Goal: Find specific page/section: Find specific page/section

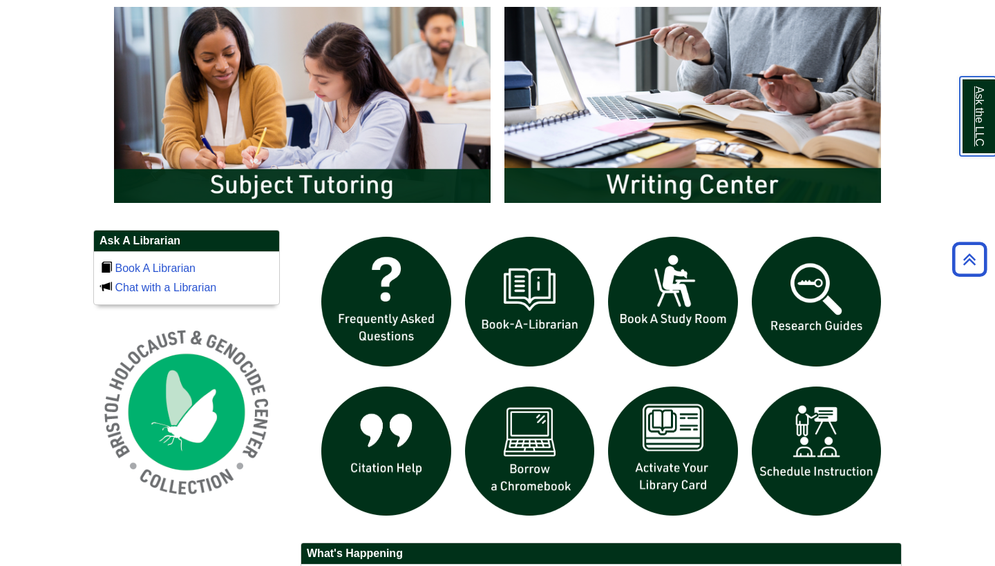
scroll to position [768, 0]
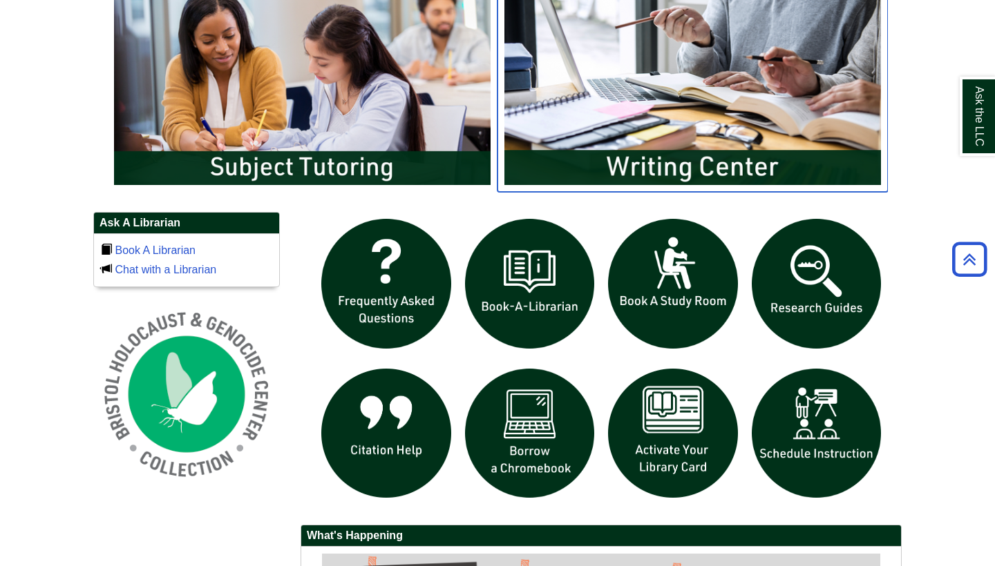
click at [707, 86] on img "slideshow" at bounding box center [692, 87] width 390 height 210
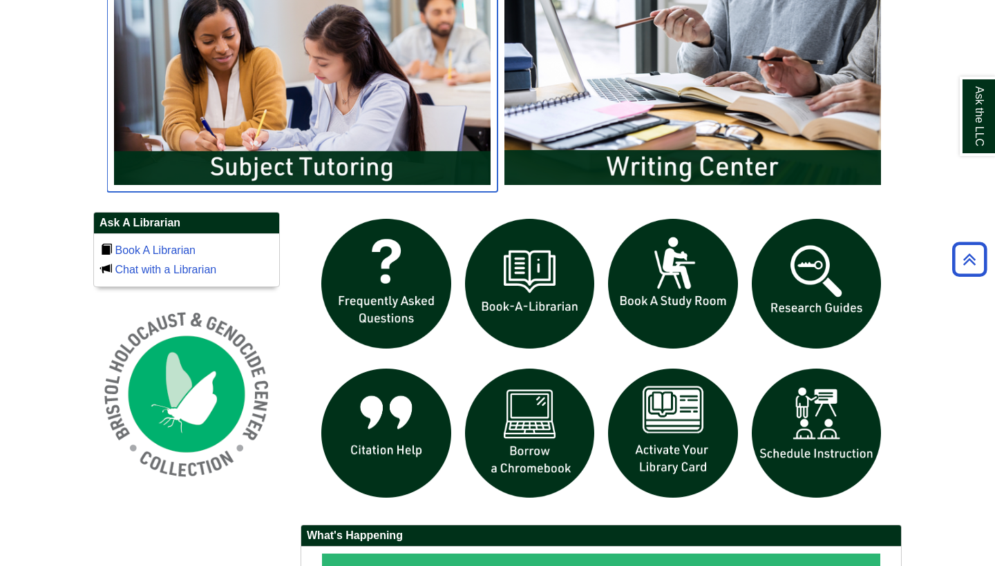
click at [341, 132] on img "slideshow" at bounding box center [302, 87] width 390 height 210
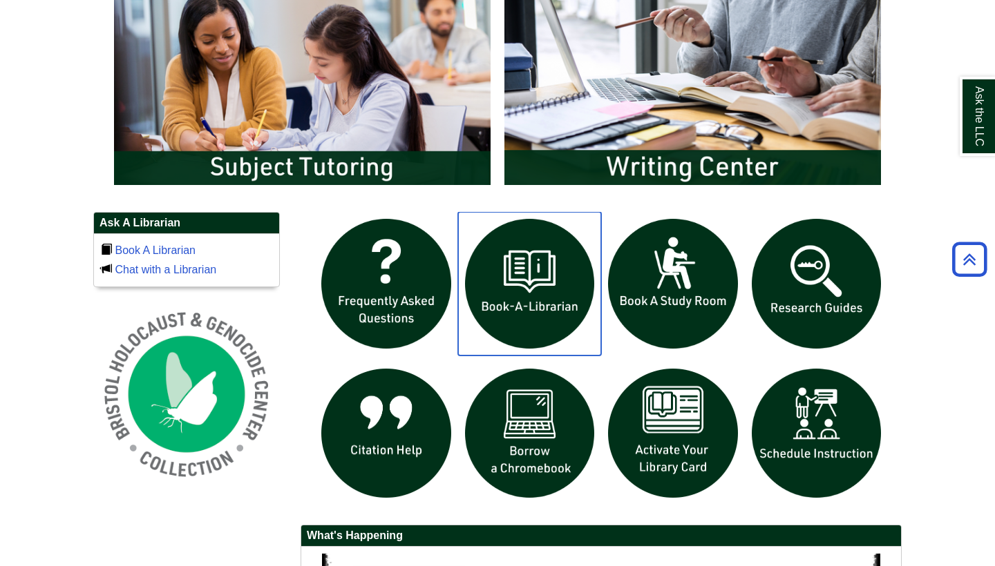
click at [520, 296] on img "slideshow" at bounding box center [530, 284] width 144 height 144
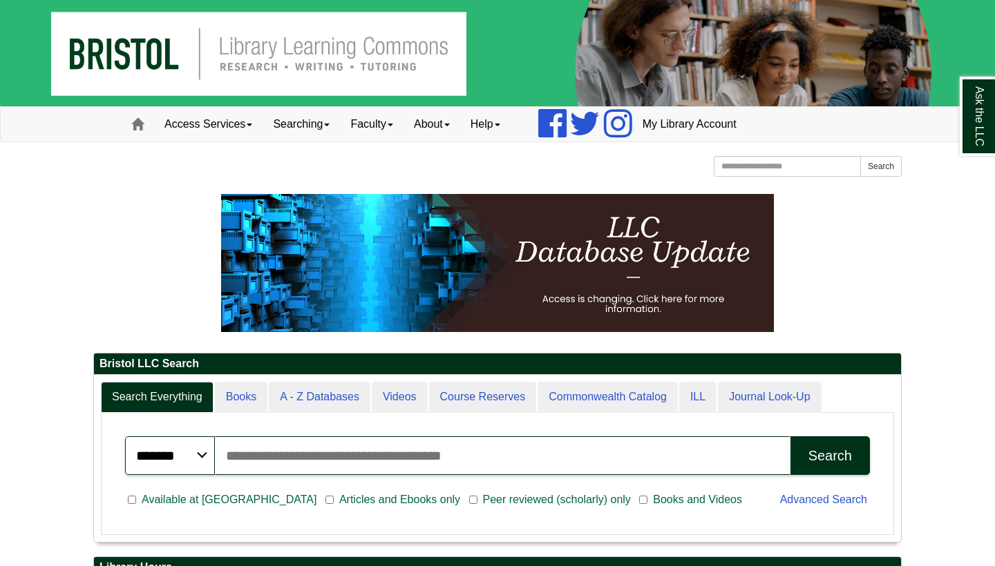
scroll to position [166, 807]
click at [300, 457] on input "Search articles, books, journals & more" at bounding box center [502, 456] width 575 height 39
type input "**********"
click at [843, 457] on div "Search" at bounding box center [830, 456] width 44 height 16
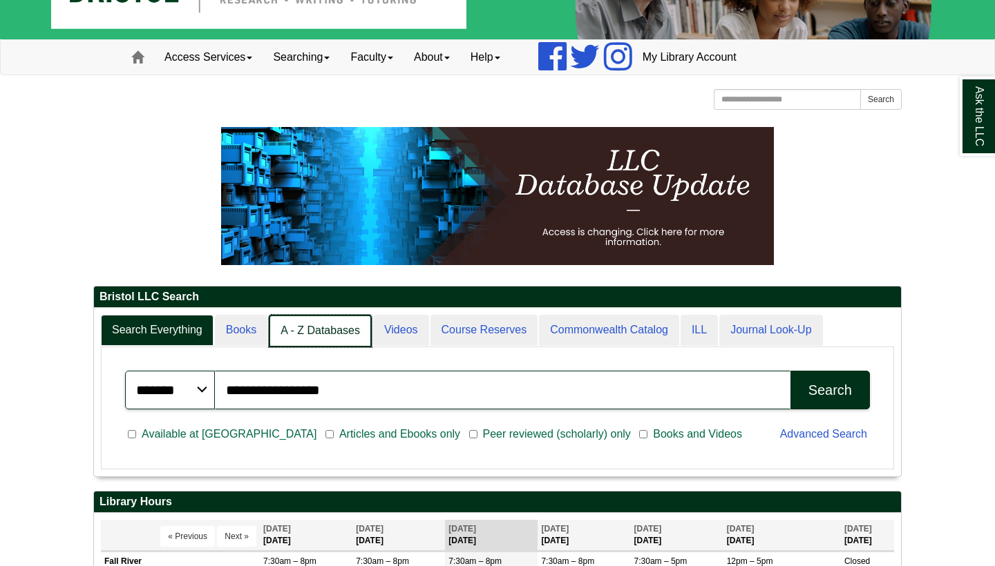
scroll to position [7, 7]
click at [324, 332] on link "A - Z Databases" at bounding box center [320, 331] width 103 height 32
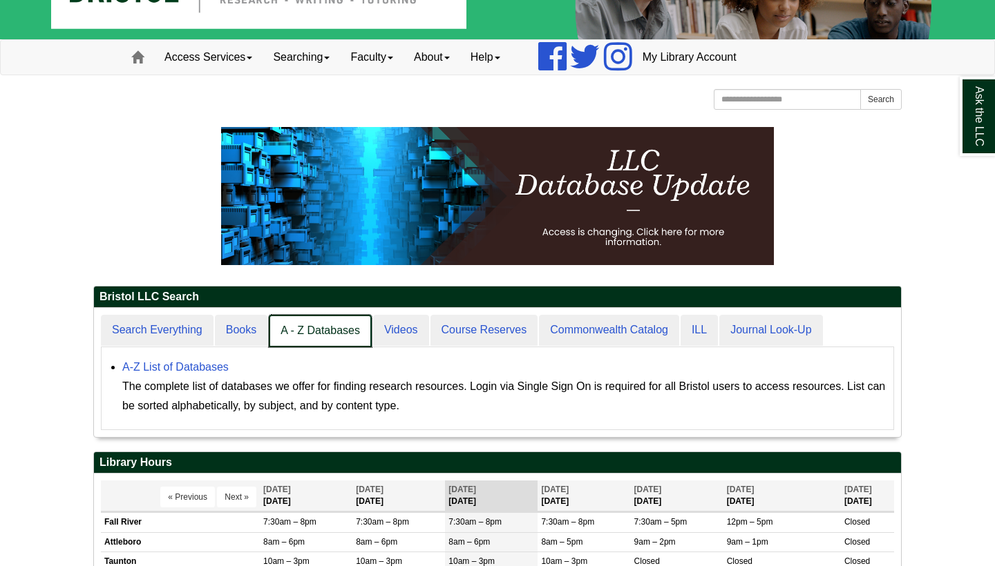
scroll to position [128, 807]
click at [324, 332] on link "A - Z Databases" at bounding box center [320, 331] width 103 height 32
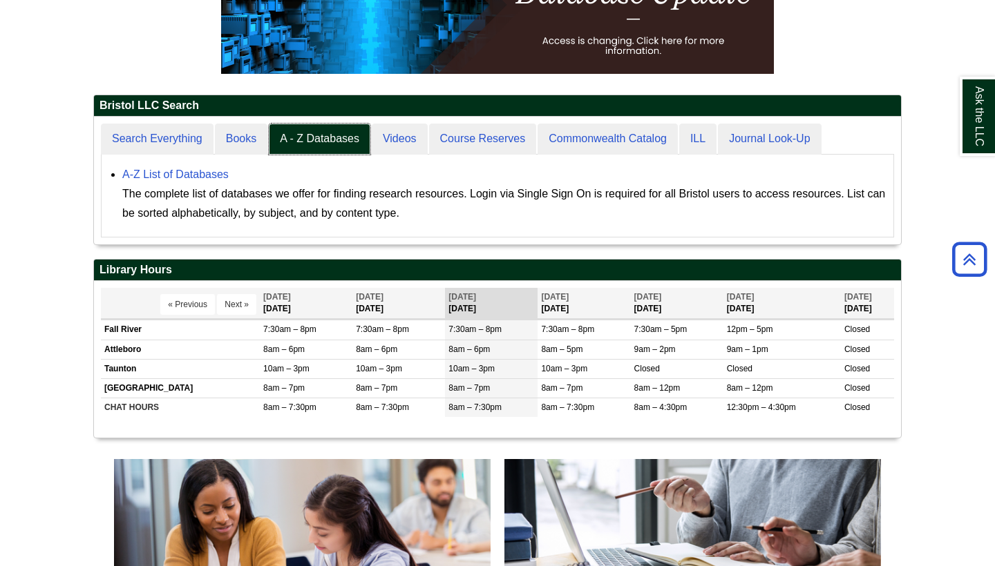
scroll to position [127, 807]
click at [211, 175] on link "A-Z List of Databases" at bounding box center [175, 175] width 106 height 12
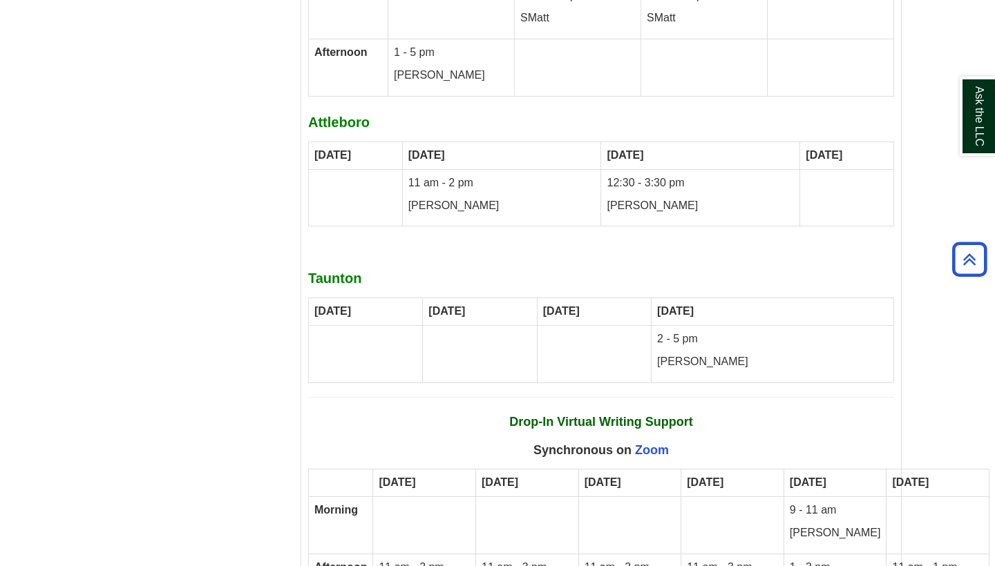
scroll to position [7803, 0]
